Goal: Task Accomplishment & Management: Use online tool/utility

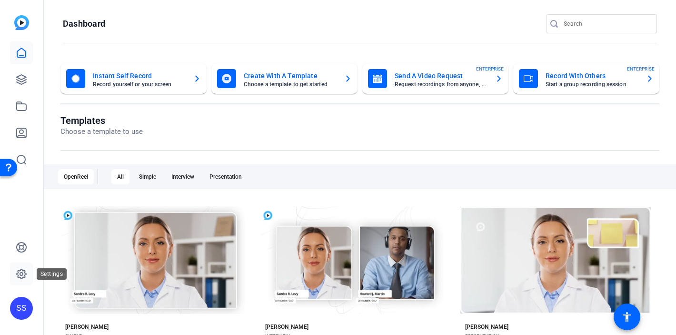
click at [22, 274] on icon at bounding box center [21, 273] width 11 height 11
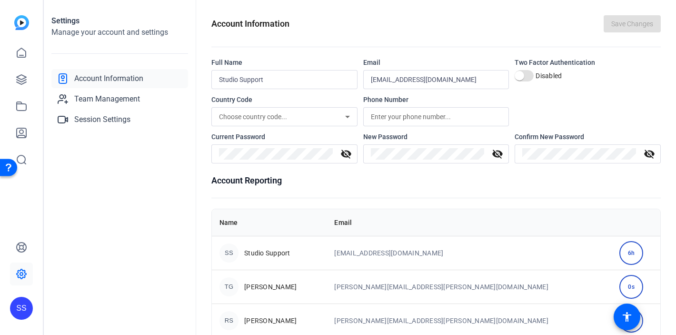
click at [21, 311] on div "SS" at bounding box center [21, 307] width 23 height 23
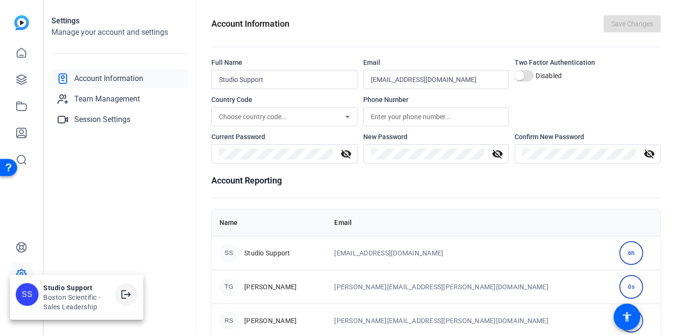
click at [128, 299] on mat-icon "logout" at bounding box center [125, 293] width 11 height 11
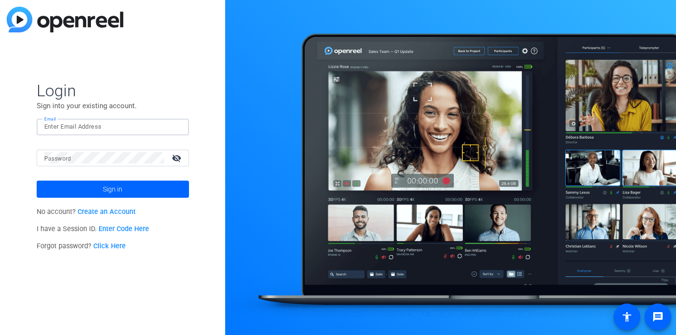
click at [177, 128] on div at bounding box center [112, 126] width 137 height 17
click at [177, 126] on div at bounding box center [175, 126] width 11 height 11
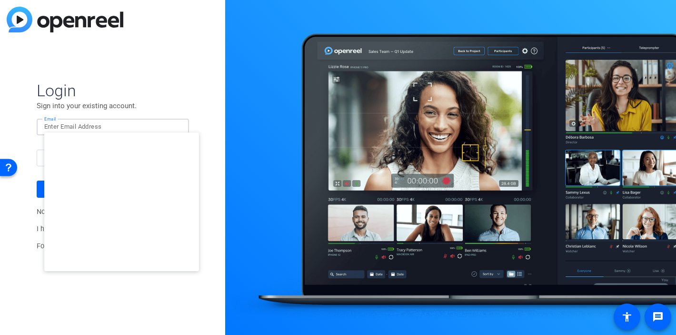
type input "studiosupport+3@openreel.com"
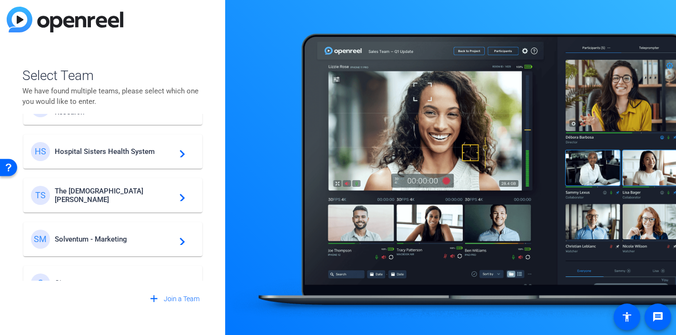
scroll to position [273, 0]
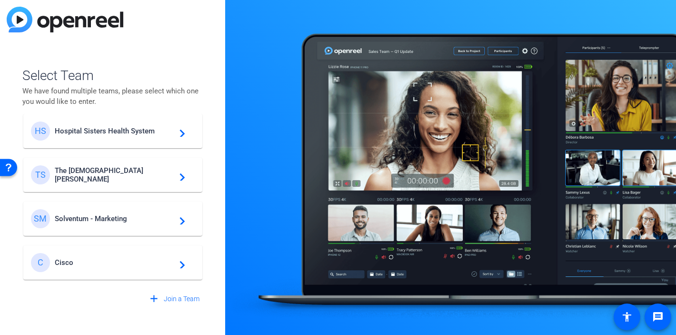
click at [101, 259] on span "Cisco" at bounding box center [114, 262] width 119 height 9
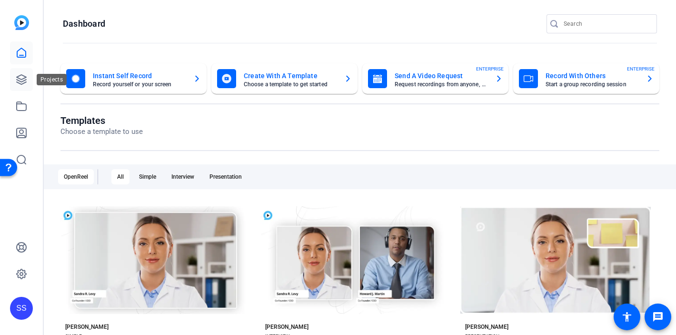
click at [18, 81] on icon at bounding box center [21, 79] width 11 height 11
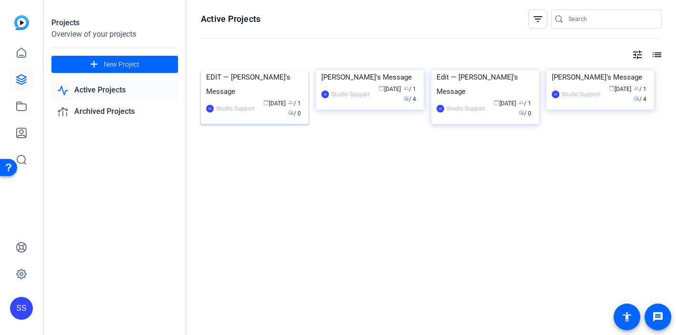
click at [246, 98] on div "EDIT — Lynn's Message" at bounding box center [254, 84] width 97 height 29
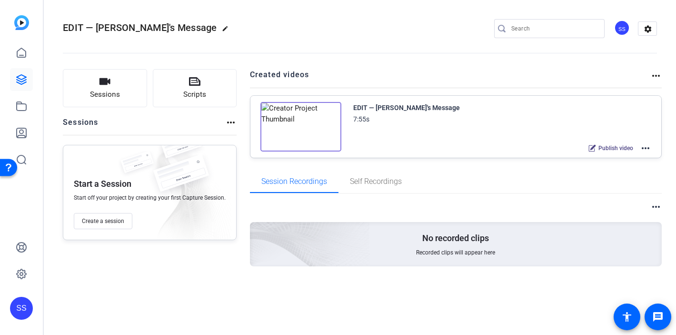
click at [643, 148] on mat-icon "more_horiz" at bounding box center [645, 147] width 11 height 11
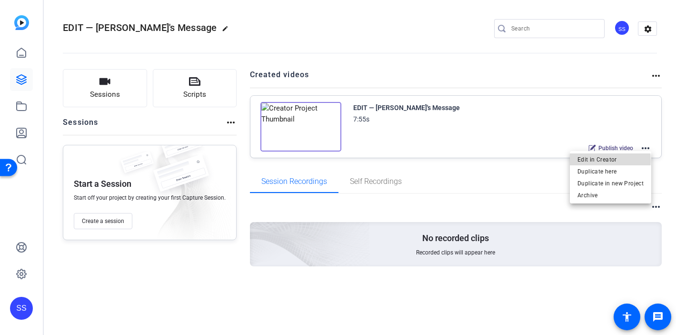
click at [600, 160] on span "Edit in Creator" at bounding box center [610, 159] width 66 height 11
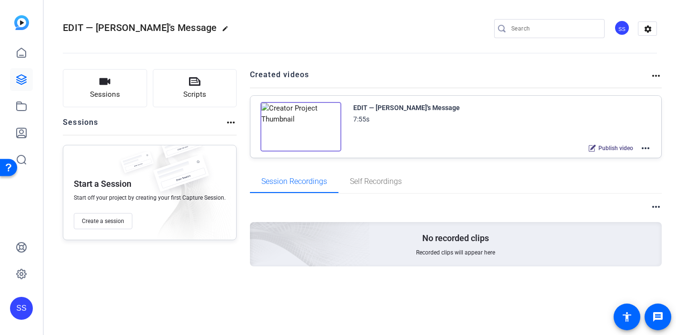
click at [649, 149] on mat-icon "more_horiz" at bounding box center [645, 147] width 11 height 11
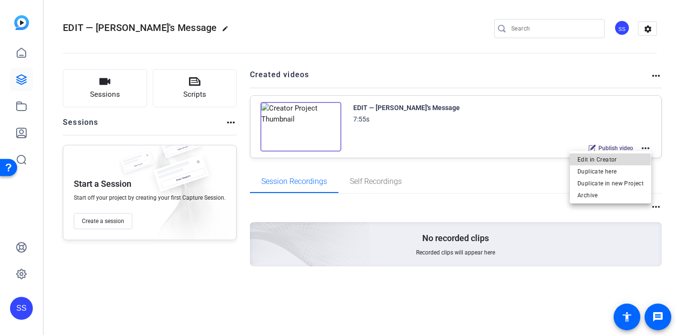
click at [600, 159] on span "Edit in Creator" at bounding box center [610, 159] width 66 height 11
